Goal: Task Accomplishment & Management: Use online tool/utility

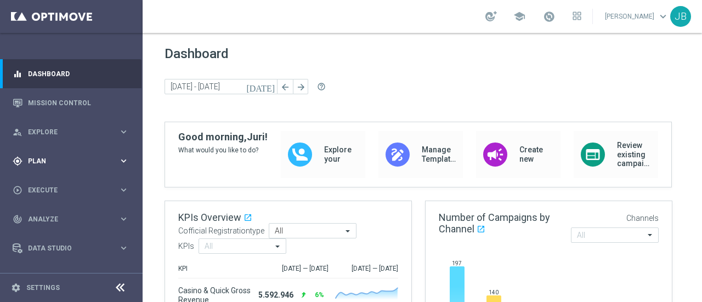
click at [69, 153] on div "gps_fixed Plan keyboard_arrow_right" at bounding box center [70, 160] width 141 height 29
click at [60, 184] on link "Target Groups" at bounding box center [72, 183] width 86 height 9
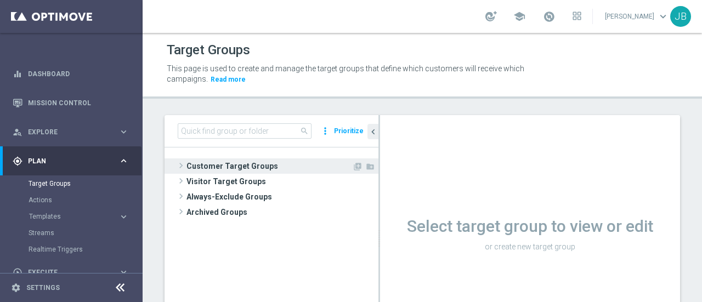
click at [181, 165] on span at bounding box center [180, 165] width 11 height 13
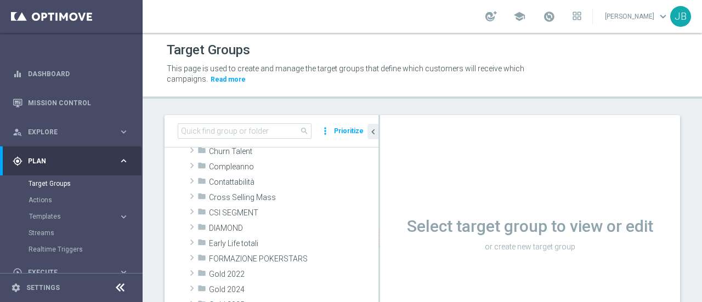
scroll to position [107, 0]
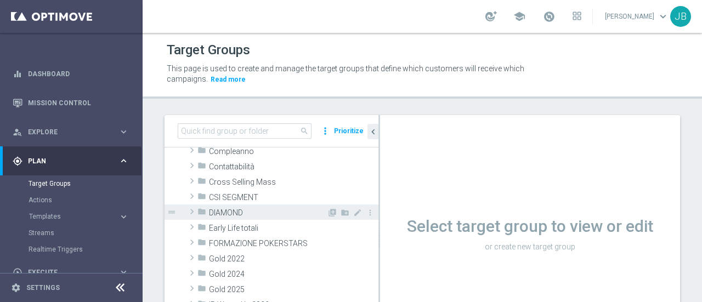
click at [190, 209] on span at bounding box center [191, 211] width 11 height 13
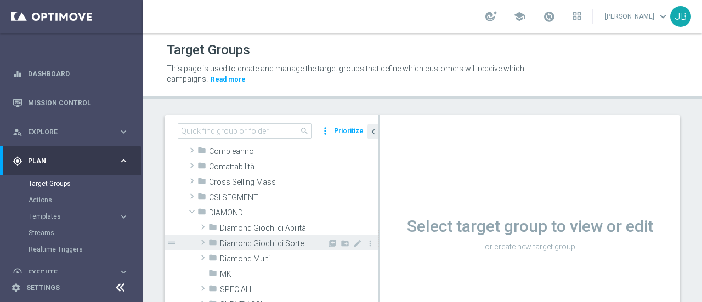
click at [202, 241] on span at bounding box center [202, 242] width 11 height 13
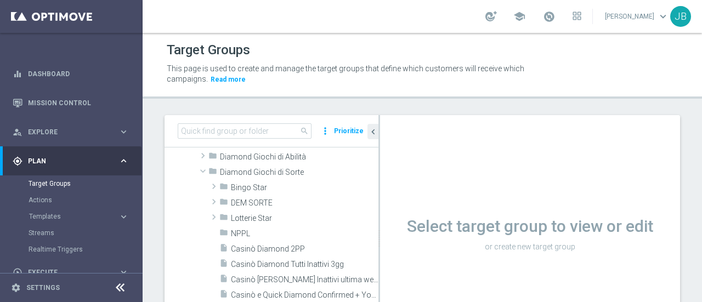
scroll to position [190, 0]
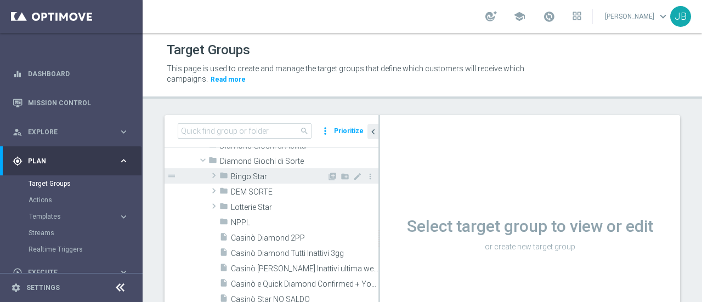
click at [212, 174] on span at bounding box center [213, 175] width 11 height 13
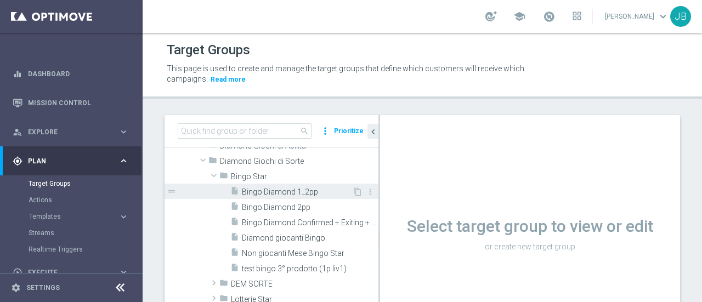
click at [277, 192] on span "Bingo Diamond 1_2pp" at bounding box center [297, 192] width 110 height 9
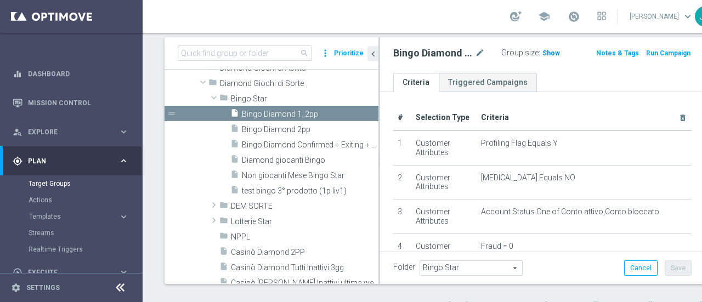
click at [542, 51] on span "Show" at bounding box center [551, 53] width 18 height 8
click at [646, 52] on button "Run Campaign" at bounding box center [668, 53] width 47 height 12
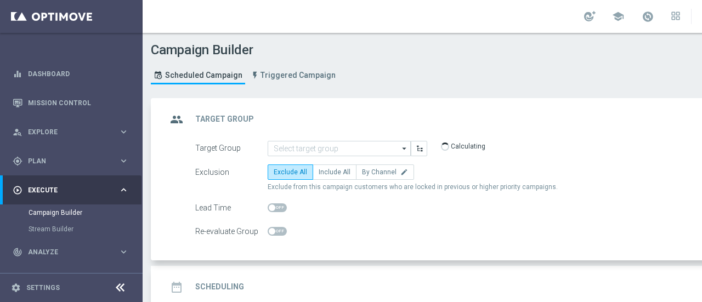
type input "Bingo Diamond 1_2pp"
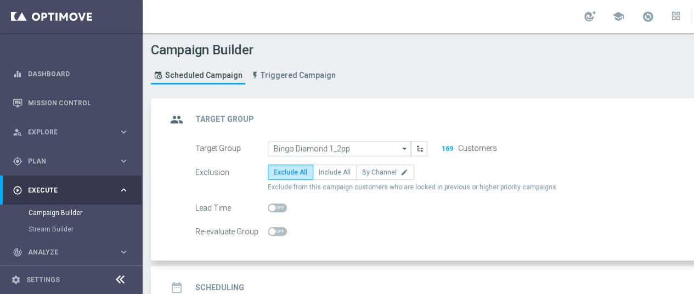
scroll to position [8, 0]
click at [329, 167] on label "Include All" at bounding box center [335, 171] width 44 height 15
click at [326, 171] on input "Include All" at bounding box center [322, 174] width 7 height 7
radio input "true"
click at [595, 277] on div "date_range Scheduling keyboard_arrow_down" at bounding box center [473, 287] width 612 height 21
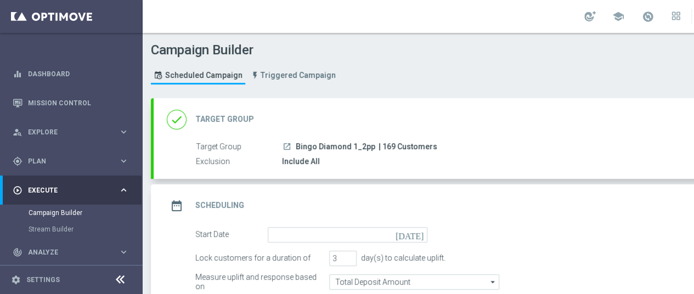
click at [665, 227] on div "Start Date [DATE]" at bounding box center [485, 234] width 597 height 15
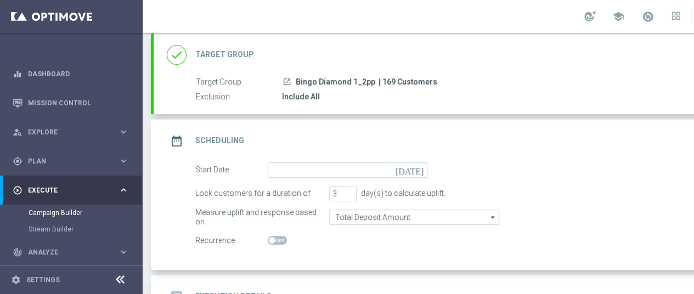
scroll to position [66, 0]
click at [418, 161] on icon "[DATE]" at bounding box center [411, 167] width 32 height 12
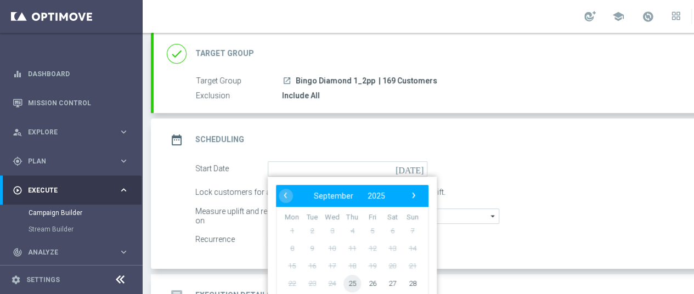
click at [348, 274] on span "25" at bounding box center [352, 283] width 18 height 18
type input "[DATE]"
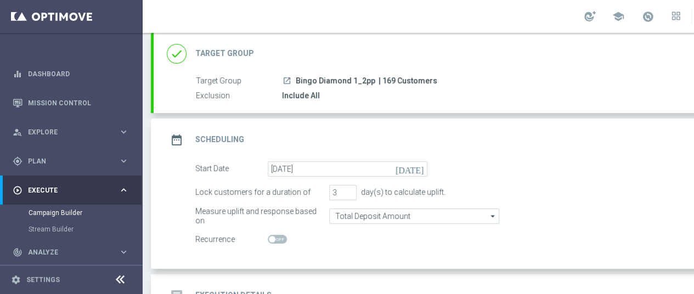
click at [680, 161] on div "Start Date [DATE] [DATE]" at bounding box center [485, 168] width 597 height 15
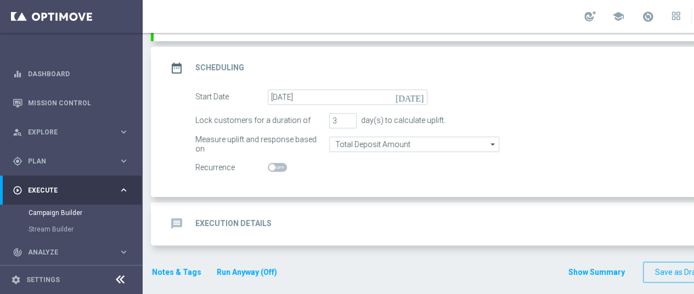
scroll to position [138, 0]
click at [332, 216] on div "message Execution Details keyboard_arrow_down" at bounding box center [473, 223] width 612 height 21
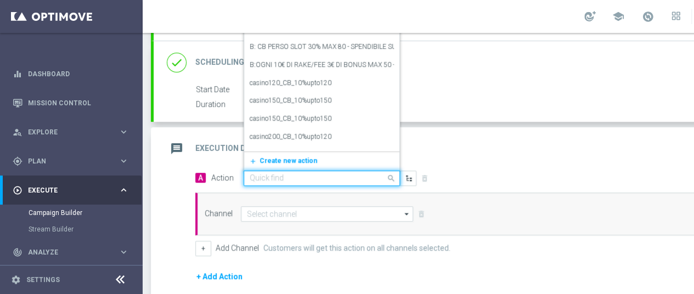
click at [292, 174] on input "text" at bounding box center [310, 178] width 122 height 9
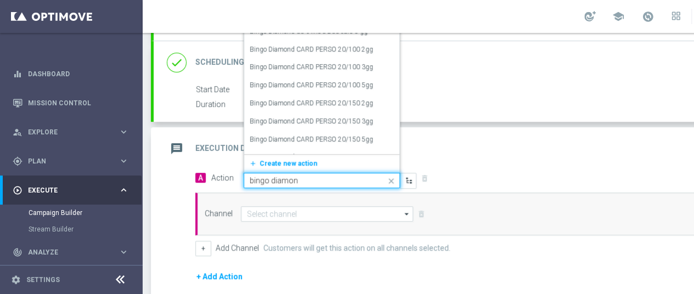
type input "bingo diamond"
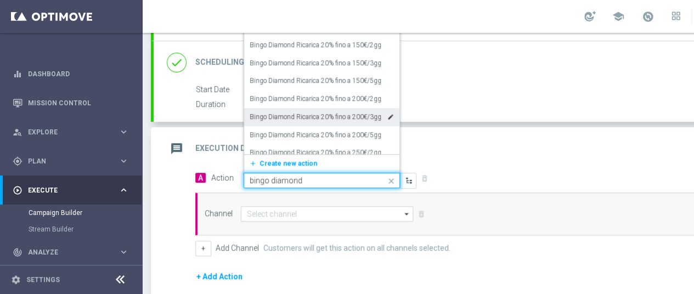
click at [317, 112] on label "Bingo Diamond Ricarica 20% fino a 200€/3gg" at bounding box center [315, 116] width 132 height 9
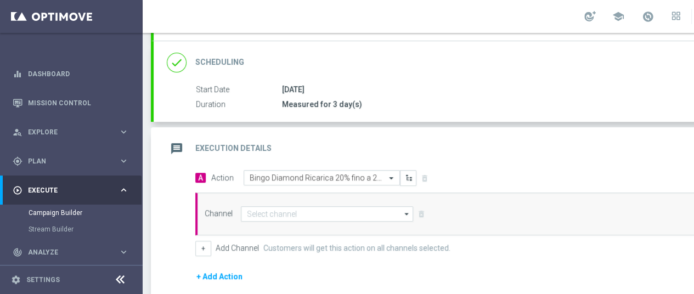
click at [405, 207] on icon "arrow_drop_down" at bounding box center [406, 214] width 11 height 14
click at [582, 241] on div "+ Add Channel Customers will get this action on all channels selected." at bounding box center [485, 248] width 580 height 15
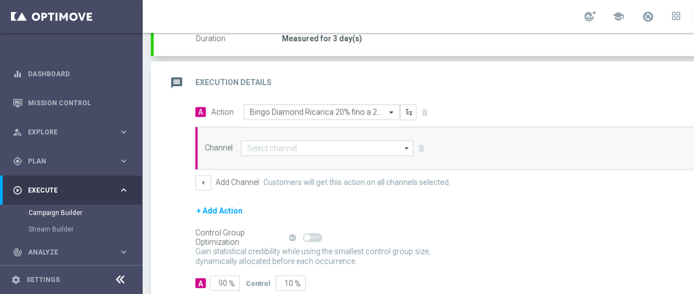
scroll to position [226, 0]
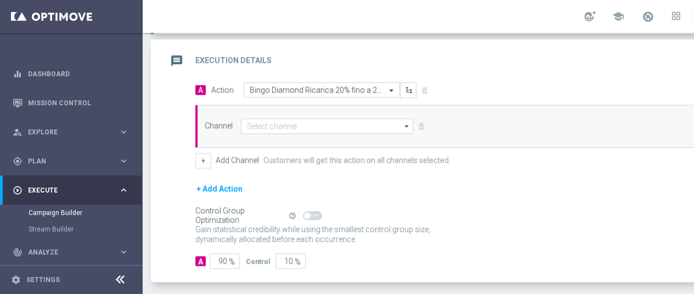
click at [407, 119] on icon "arrow_drop_down" at bounding box center [406, 126] width 11 height 14
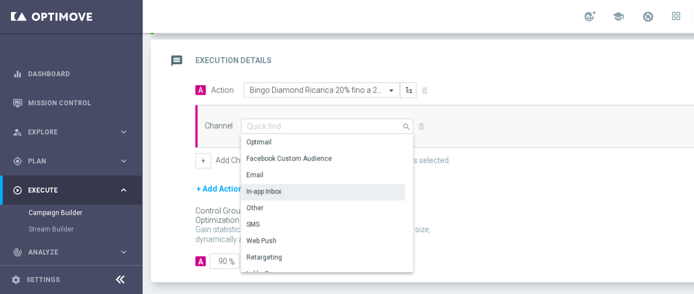
click at [296, 184] on div "In-app Inbox" at bounding box center [323, 191] width 164 height 15
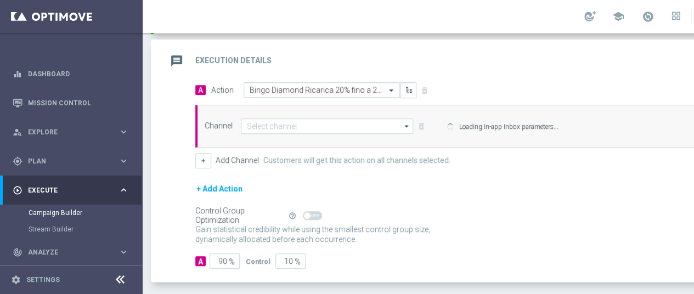
type input "In-app Inbox"
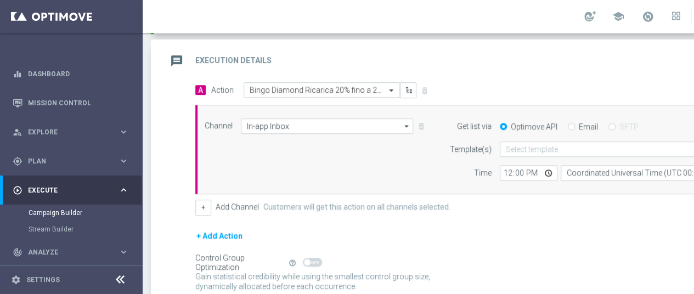
click at [574, 122] on div "Email" at bounding box center [582, 127] width 30 height 10
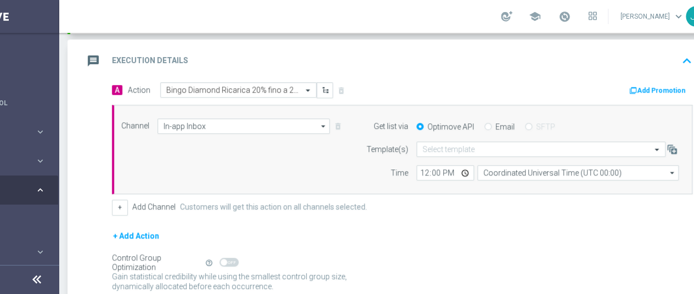
scroll to position [8, 90]
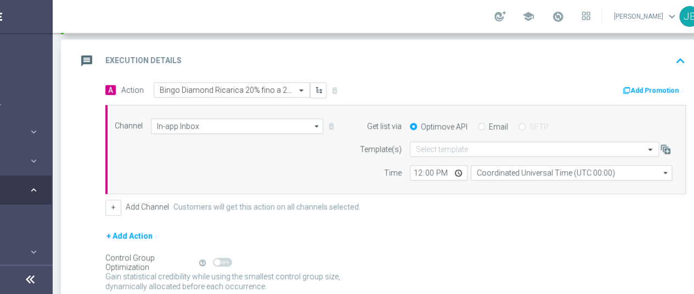
click at [479, 124] on input "Email" at bounding box center [481, 127] width 7 height 7
radio input "true"
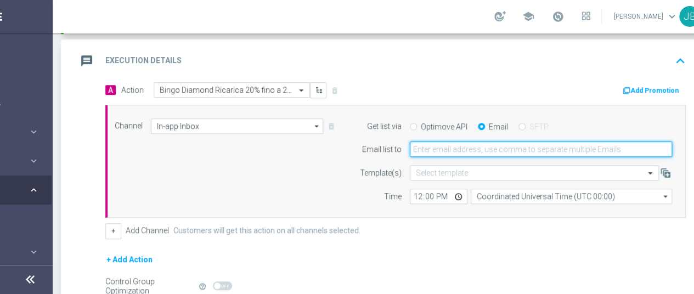
click at [485, 141] on input "email" at bounding box center [541, 148] width 262 height 15
type input "[EMAIL_ADDRESS][DOMAIN_NAME]"
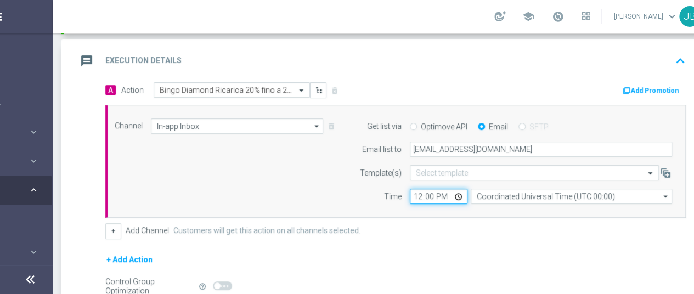
click at [419, 189] on input "12:00" at bounding box center [439, 196] width 58 height 15
type input "10:25"
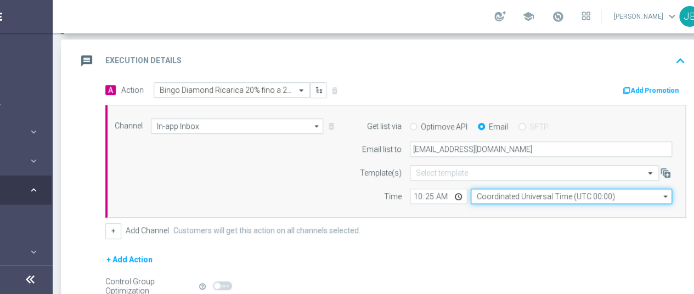
click at [524, 189] on input "Coordinated Universal Time (UTC 00:00)" at bounding box center [570, 196] width 201 height 15
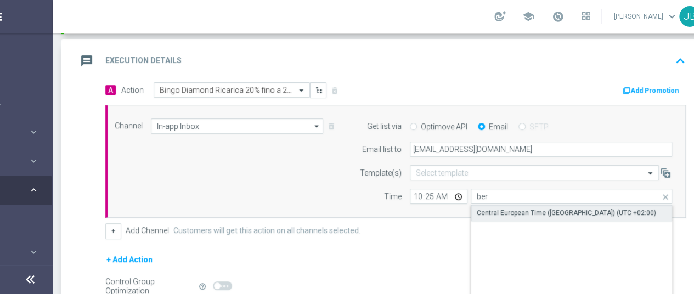
click at [532, 208] on div "Central European Time ([GEOGRAPHIC_DATA]) (UTC +02:00)" at bounding box center [565, 213] width 179 height 10
type input "Central European Time ([GEOGRAPHIC_DATA]) (UTC +02:00)"
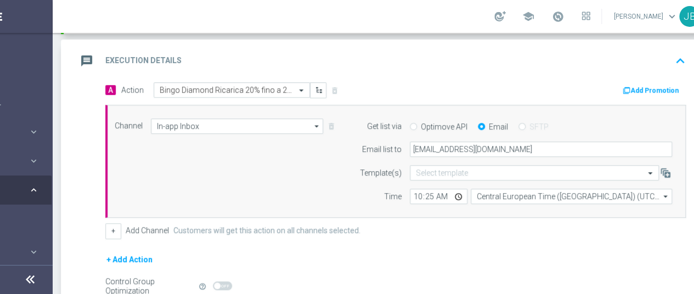
click at [492, 229] on form "A Action Select action Bingo Diamond Ricarica 20% fino a 200€/3gg delete_foreve…" at bounding box center [395, 210] width 580 height 257
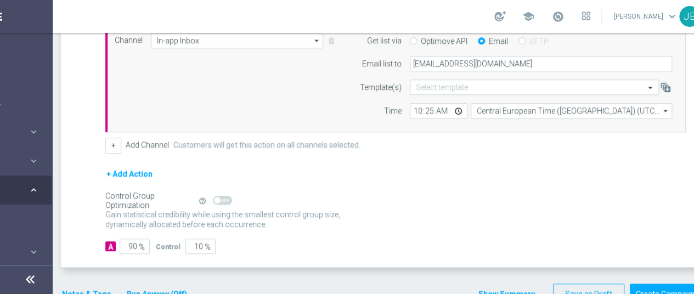
scroll to position [314, 0]
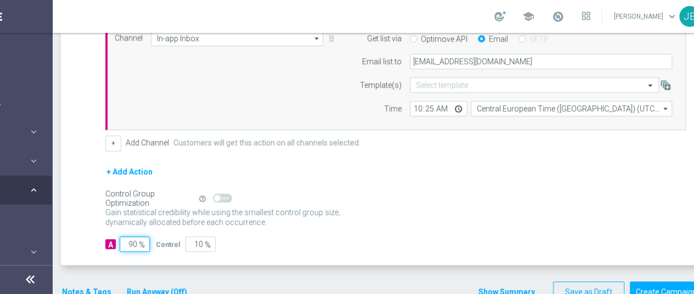
click at [123, 236] on input "90" at bounding box center [135, 243] width 30 height 15
type input "1"
type input "99"
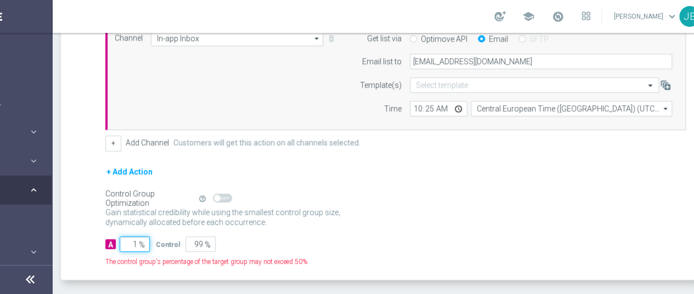
type input "10"
type input "90"
type input "100"
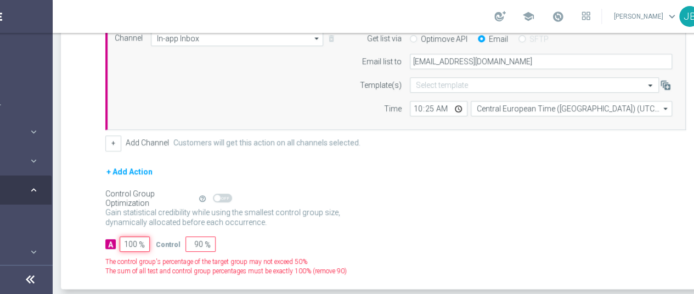
type input "0"
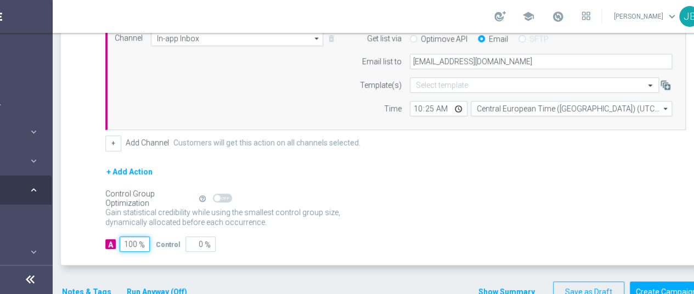
type input "100"
click at [71, 211] on div "A Action Select action Bingo Diamond Ricarica 20% fino a 200€/3gg delete_foreve…" at bounding box center [383, 130] width 639 height 270
click at [83, 285] on button "Notes & Tags" at bounding box center [87, 292] width 52 height 14
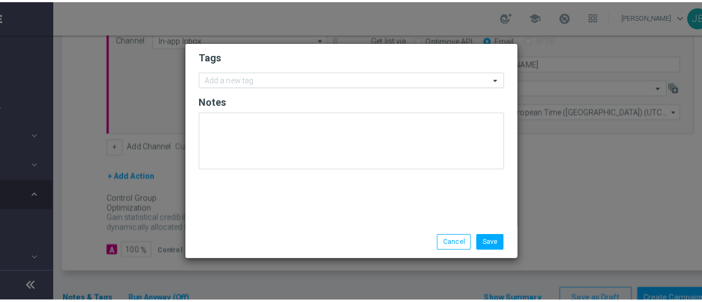
scroll to position [0, 90]
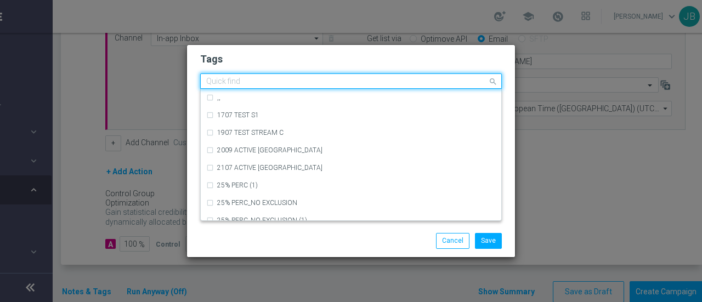
click at [259, 83] on input "text" at bounding box center [346, 81] width 281 height 9
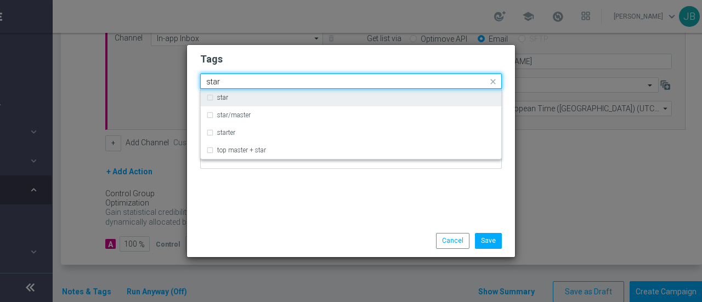
click at [226, 98] on label "star" at bounding box center [222, 97] width 11 height 7
type input "star"
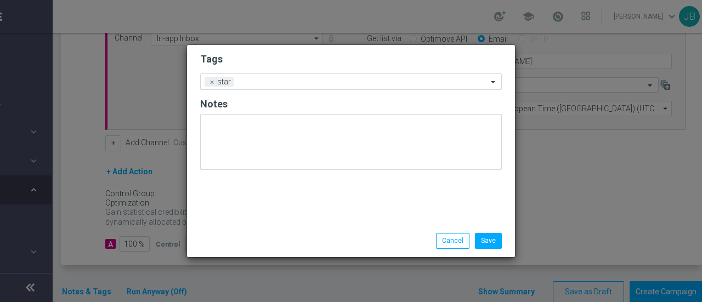
click at [261, 60] on h2 "Tags" at bounding box center [351, 59] width 302 height 13
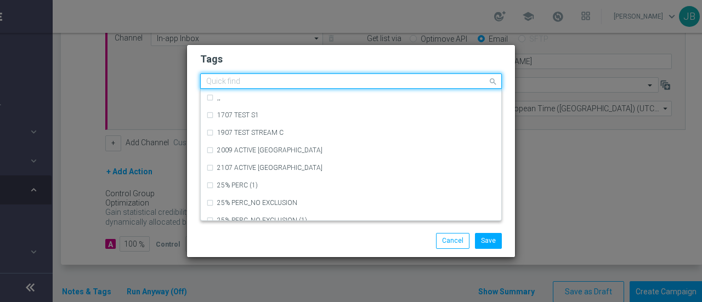
click at [259, 82] on input "text" at bounding box center [346, 81] width 281 height 9
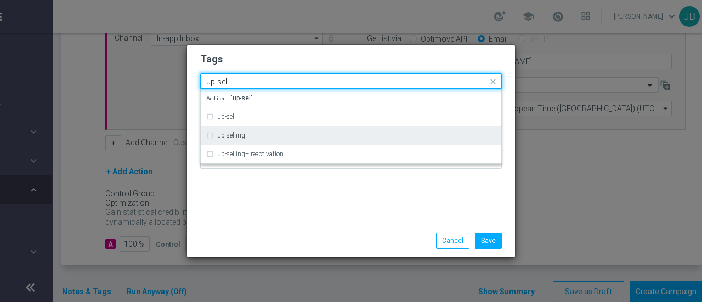
click at [215, 135] on div "up-selling" at bounding box center [350, 136] width 289 height 18
type input "up-sel"
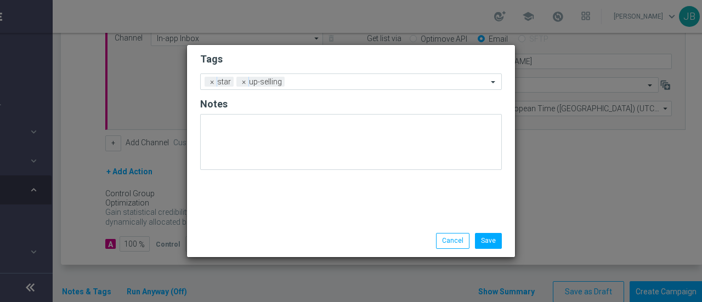
click at [275, 61] on h2 "Tags" at bounding box center [351, 59] width 302 height 13
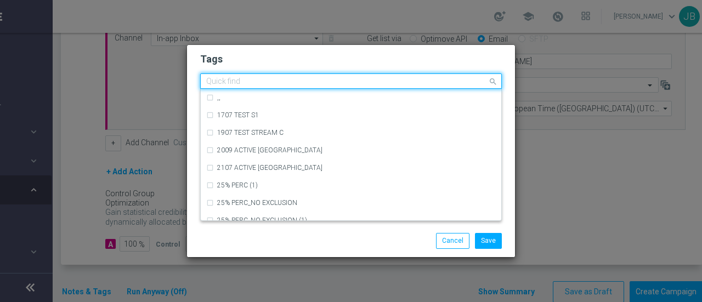
click at [305, 81] on input "text" at bounding box center [346, 81] width 281 height 9
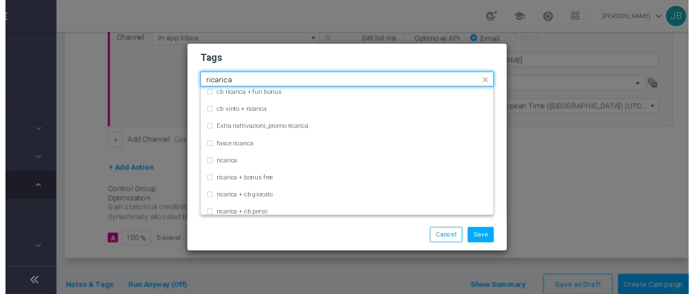
scroll to position [317, 0]
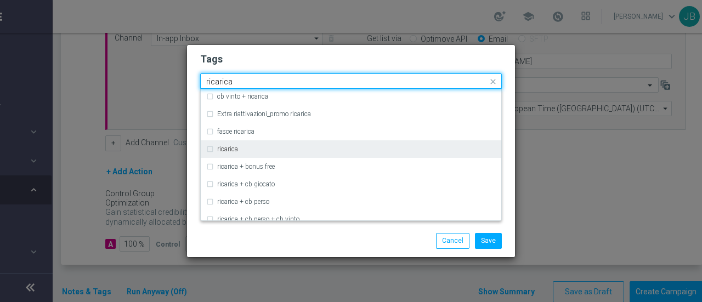
click at [235, 147] on label "ricarica" at bounding box center [227, 149] width 21 height 7
type input "ricarica"
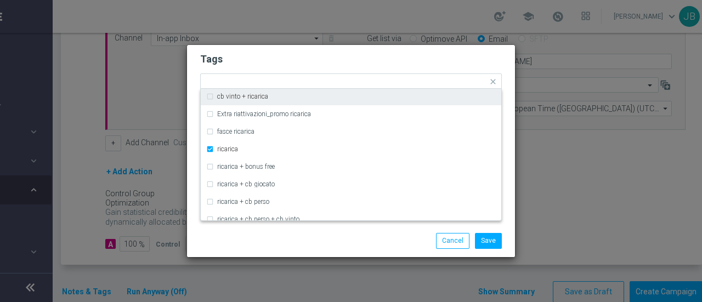
click at [292, 61] on h2 "Tags" at bounding box center [351, 59] width 302 height 13
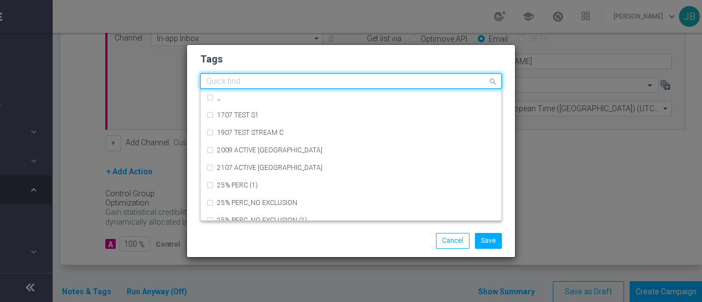
click at [360, 85] on input "text" at bounding box center [346, 81] width 281 height 9
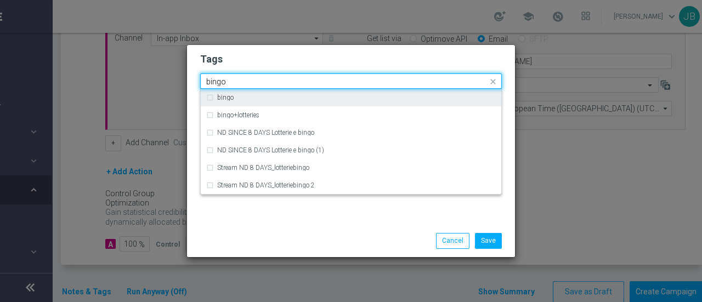
click at [251, 94] on div "bingo" at bounding box center [350, 98] width 289 height 18
type input "bingo"
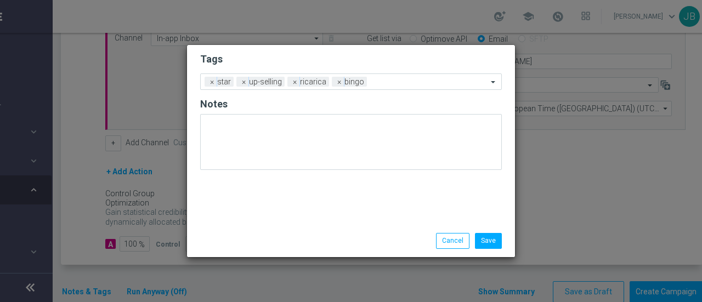
click at [350, 53] on h2 "Tags" at bounding box center [351, 59] width 302 height 13
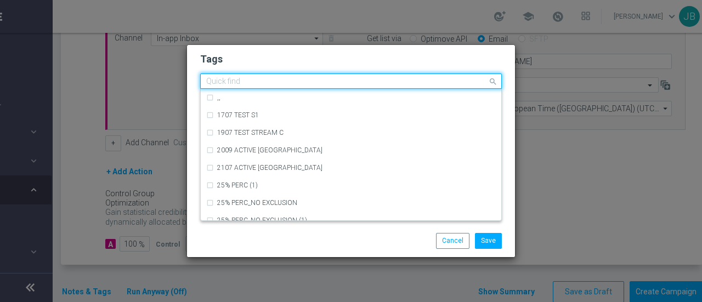
click at [396, 82] on input "text" at bounding box center [346, 81] width 281 height 9
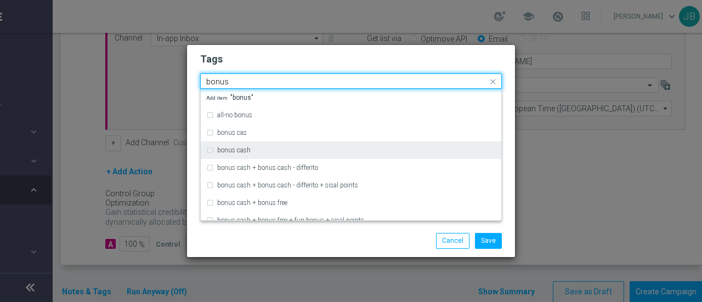
click at [249, 156] on div "bonus cash" at bounding box center [350, 150] width 289 height 18
type input "bonus"
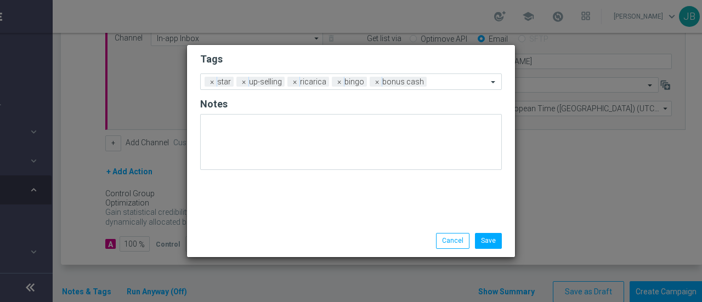
click at [309, 60] on h2 "Tags" at bounding box center [351, 59] width 302 height 13
click at [497, 239] on button "Save" at bounding box center [488, 240] width 27 height 15
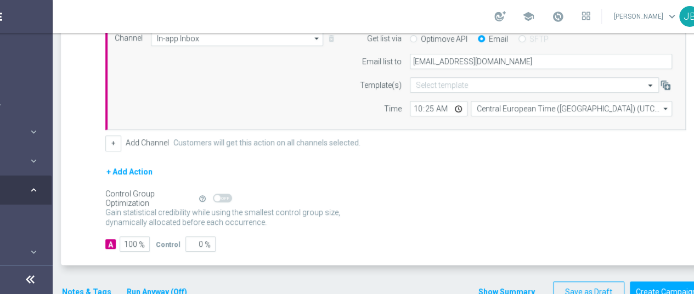
click at [538, 135] on div "+ Add Channel Customers will get this action on all channels selected." at bounding box center [395, 142] width 580 height 15
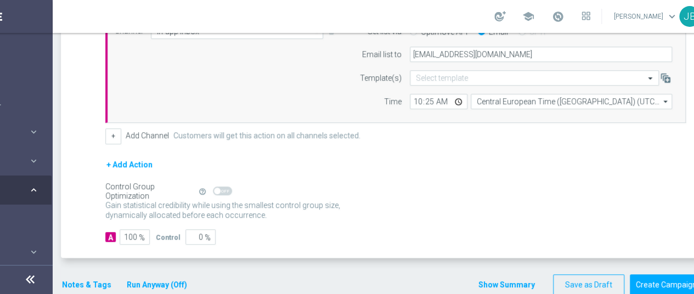
scroll to position [332, 0]
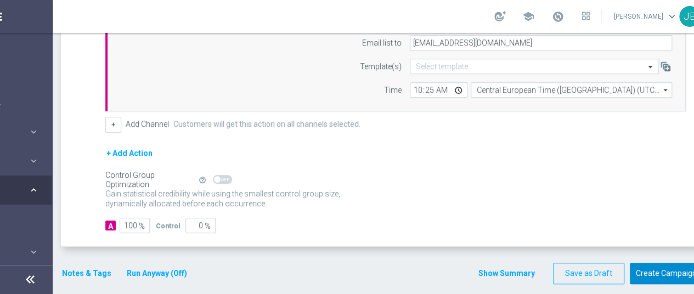
click at [656, 275] on button "Create Campaign" at bounding box center [665, 273] width 73 height 21
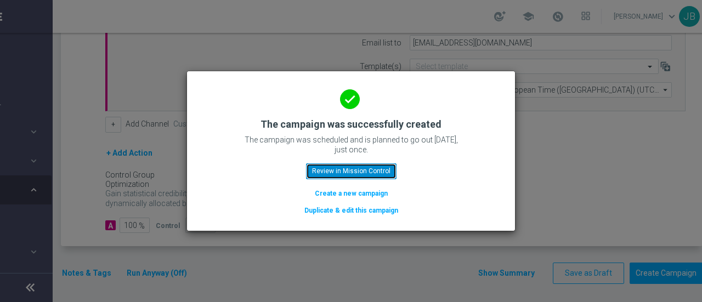
click at [367, 171] on button "Review in Mission Control" at bounding box center [351, 170] width 90 height 15
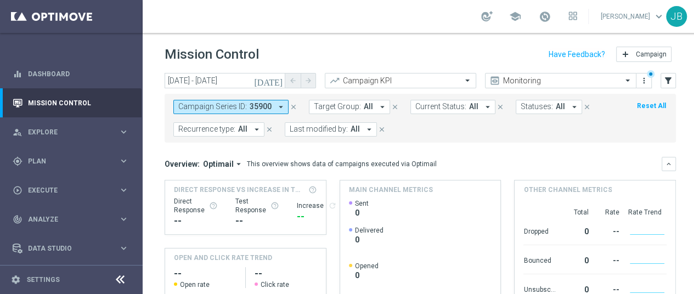
click at [681, 254] on div "[DATE] [DATE] - [DATE] arrow_back arrow_forward Campaign KPI trending_up Monito…" at bounding box center [420, 178] width 555 height 211
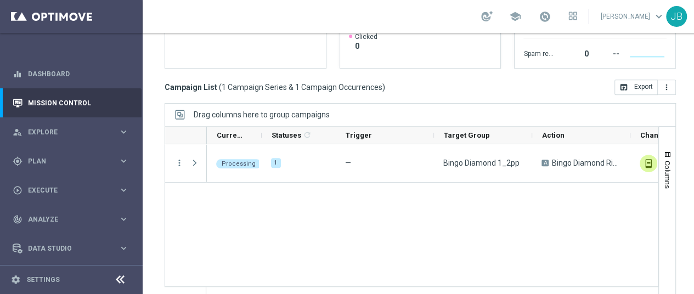
scroll to position [8, 0]
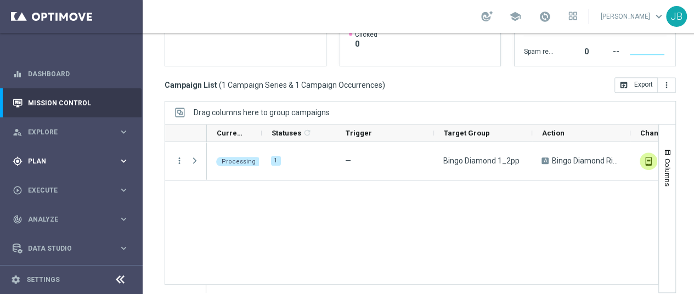
click at [94, 158] on span "Plan" at bounding box center [73, 161] width 90 height 7
click at [52, 179] on link "Target Groups" at bounding box center [72, 183] width 86 height 9
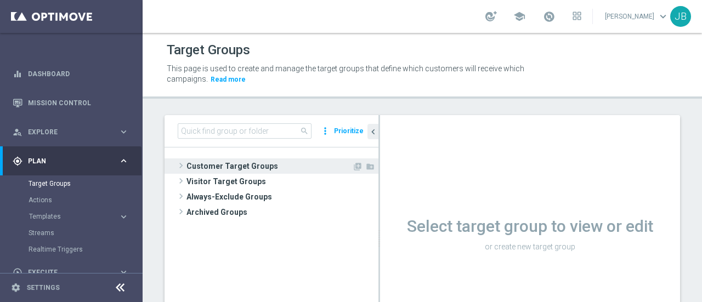
click at [179, 163] on span at bounding box center [180, 165] width 11 height 13
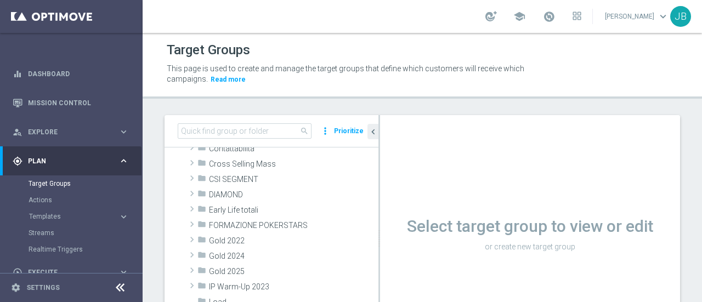
scroll to position [121, 0]
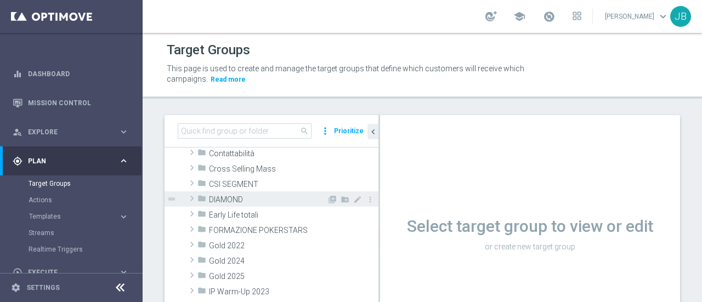
click at [191, 196] on span at bounding box center [191, 198] width 11 height 13
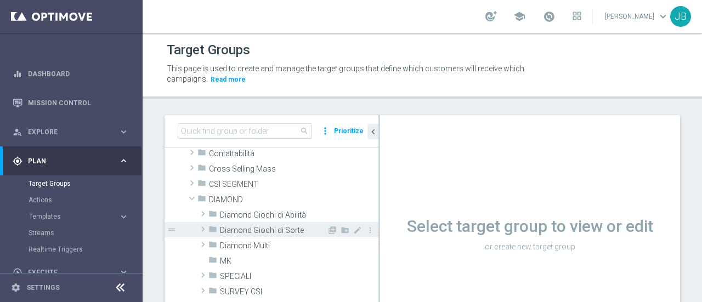
click at [202, 230] on span at bounding box center [202, 229] width 11 height 13
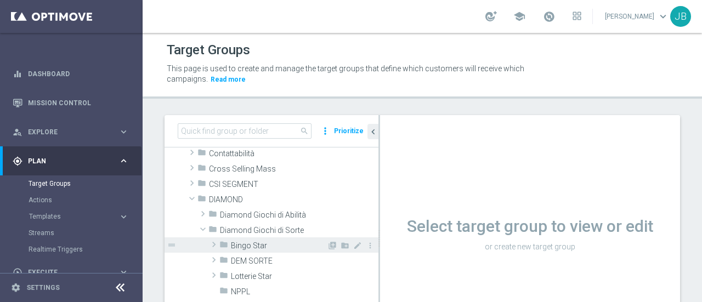
click at [213, 243] on span at bounding box center [213, 244] width 11 height 13
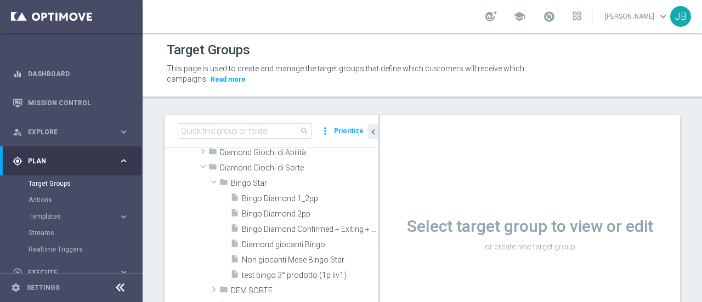
scroll to position [187, 0]
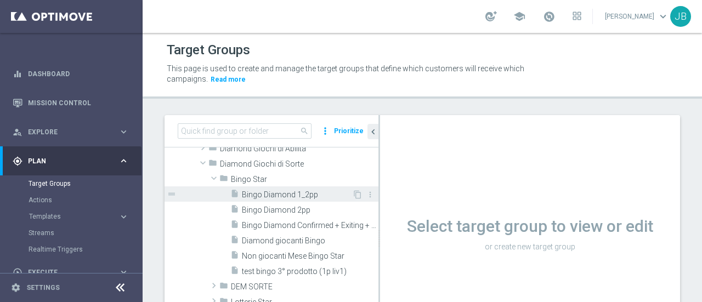
click at [295, 193] on span "Bingo Diamond 1_2pp" at bounding box center [297, 194] width 110 height 9
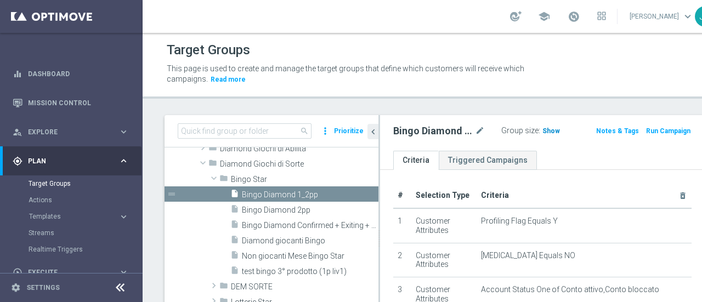
click at [542, 131] on span "Show" at bounding box center [551, 131] width 18 height 8
click at [543, 129] on span "169" at bounding box center [550, 132] width 14 height 10
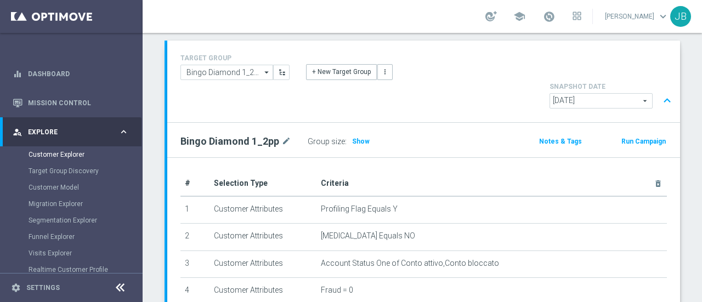
scroll to position [70, 0]
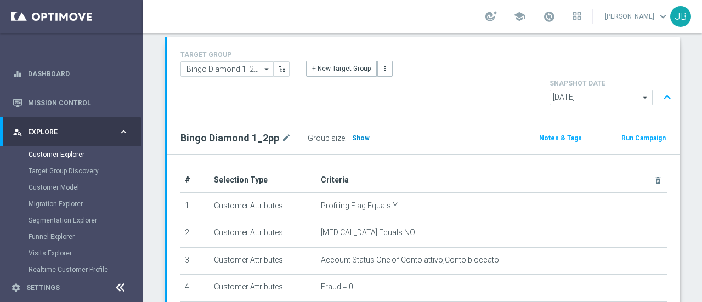
click at [357, 134] on span "Show" at bounding box center [361, 138] width 18 height 8
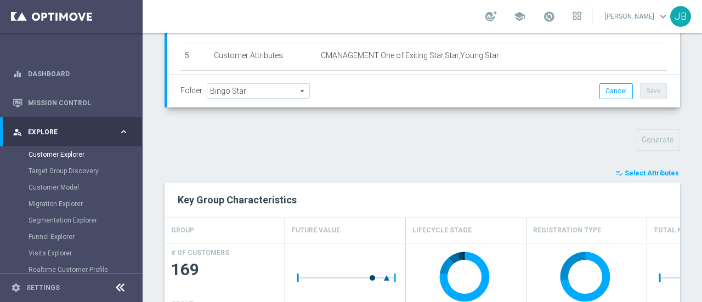
scroll to position [321, 0]
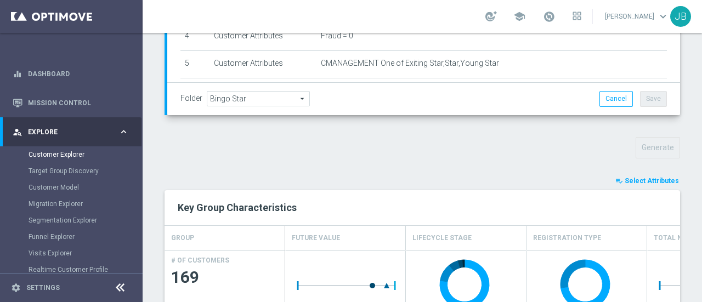
click at [645, 177] on span "Select Attributes" at bounding box center [651, 181] width 54 height 8
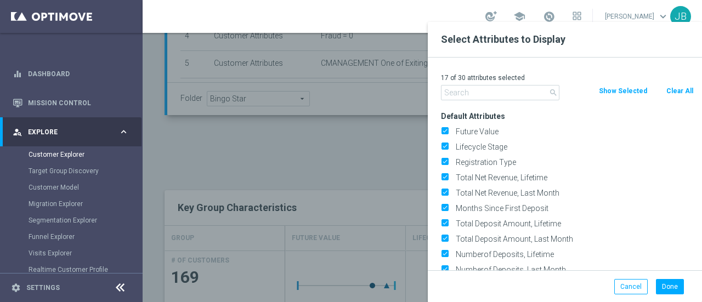
click at [490, 88] on input "text" at bounding box center [500, 92] width 118 height 15
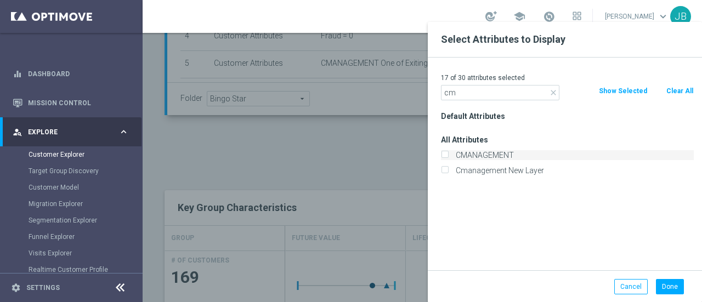
type input "cm"
click at [475, 153] on label "CMANAGEMENT" at bounding box center [573, 155] width 242 height 10
click at [448, 153] on input "CMANAGEMENT" at bounding box center [444, 156] width 7 height 7
checkbox input "true"
click at [666, 285] on button "Done" at bounding box center [670, 286] width 28 height 15
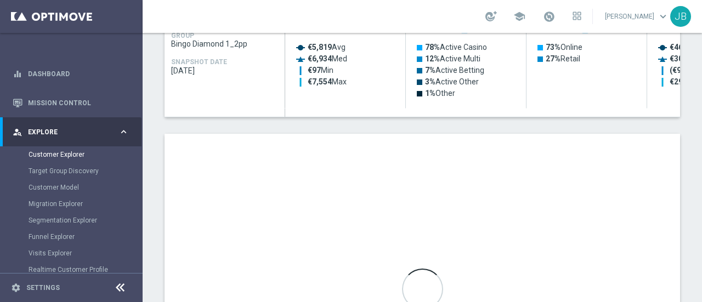
scroll to position [599, 0]
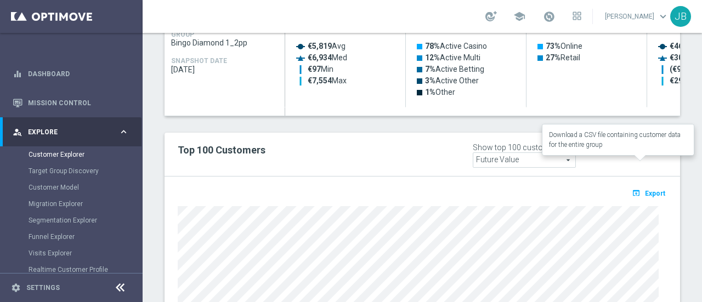
click at [649, 190] on span "Export" at bounding box center [655, 194] width 20 height 8
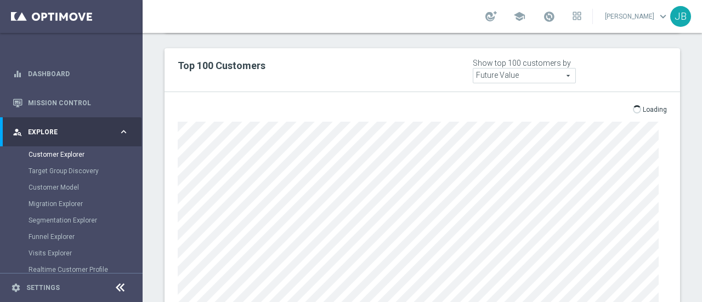
scroll to position [624, 0]
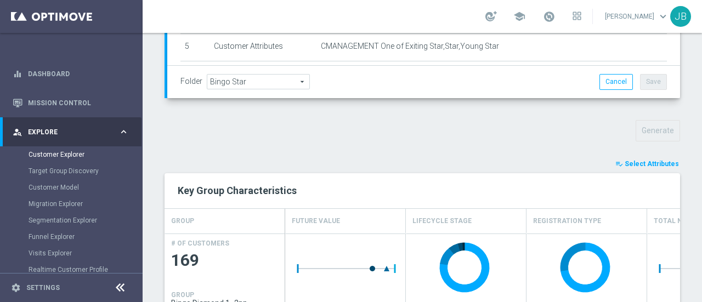
scroll to position [340, 0]
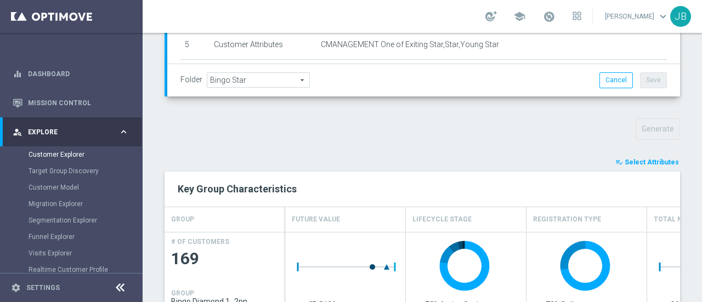
click at [641, 158] on span "Select Attributes" at bounding box center [651, 162] width 54 height 8
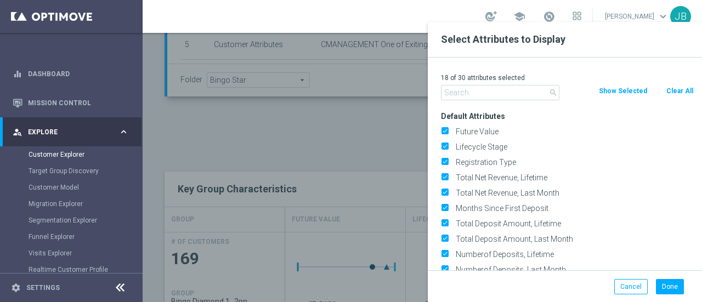
click at [474, 92] on input "text" at bounding box center [500, 92] width 118 height 15
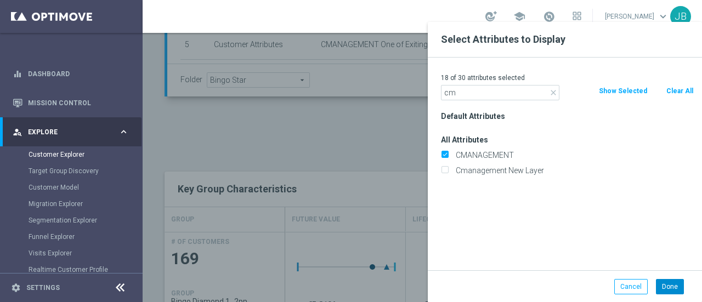
type input "cm"
click at [666, 291] on button "Done" at bounding box center [670, 286] width 28 height 15
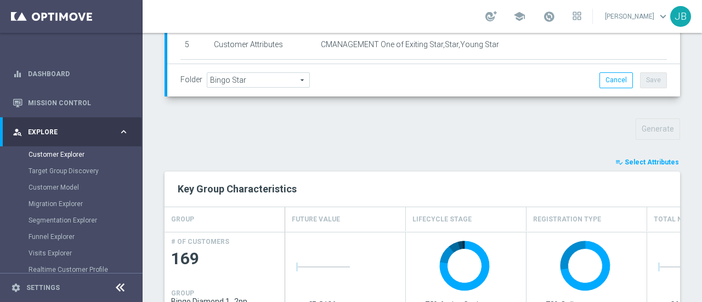
scroll to position [575, 0]
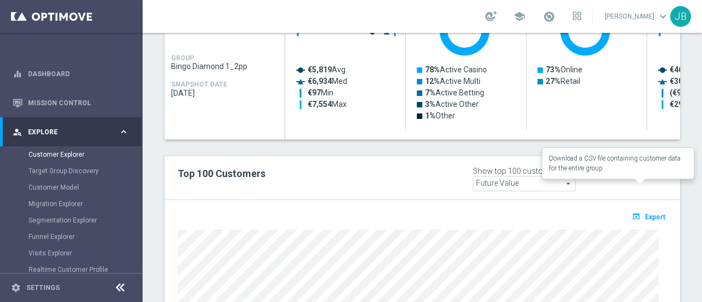
click at [645, 213] on span "Export" at bounding box center [655, 217] width 20 height 8
